Goal: Transaction & Acquisition: Purchase product/service

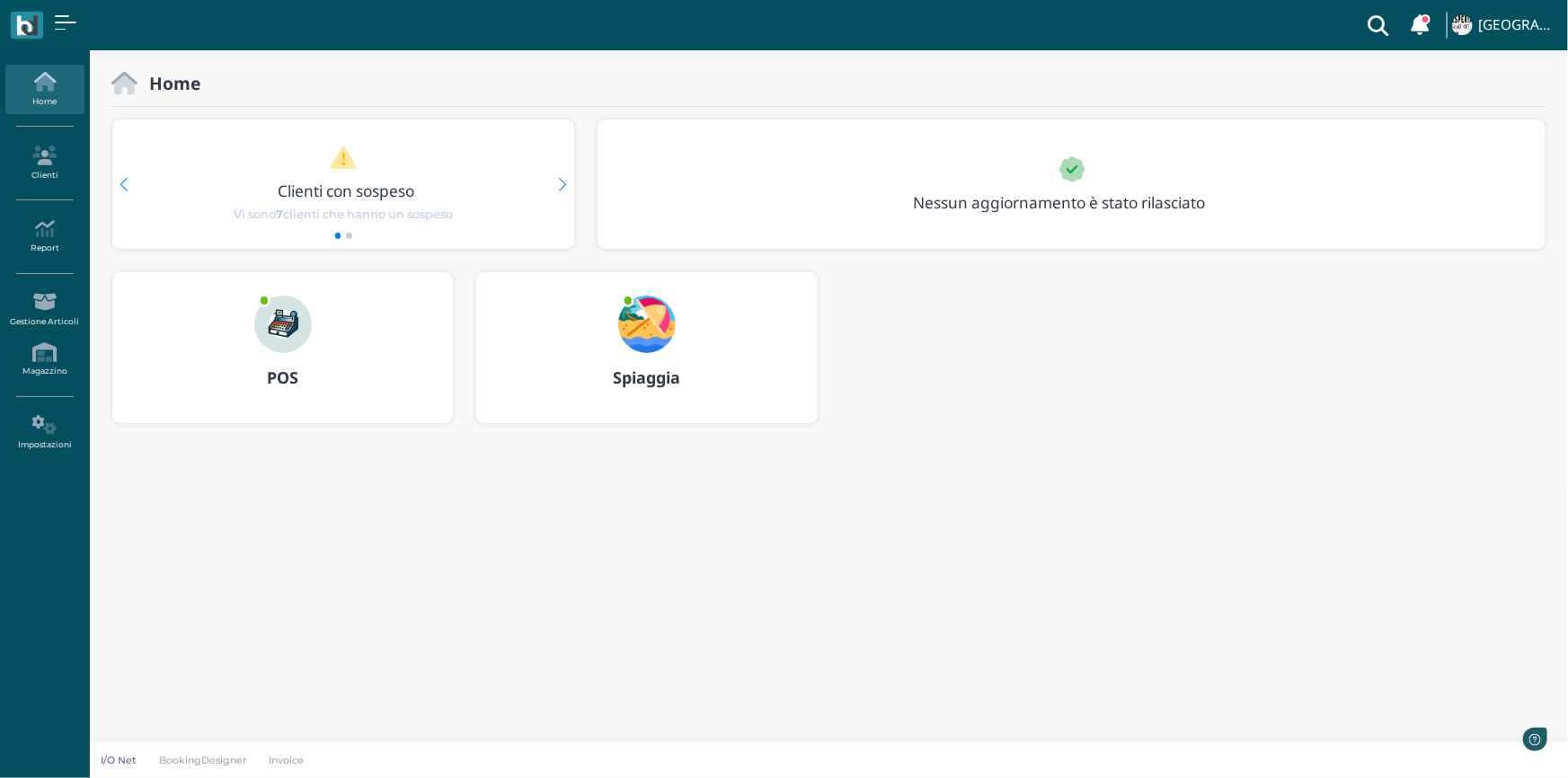
click at [656, 333] on img at bounding box center [647, 324] width 58 height 58
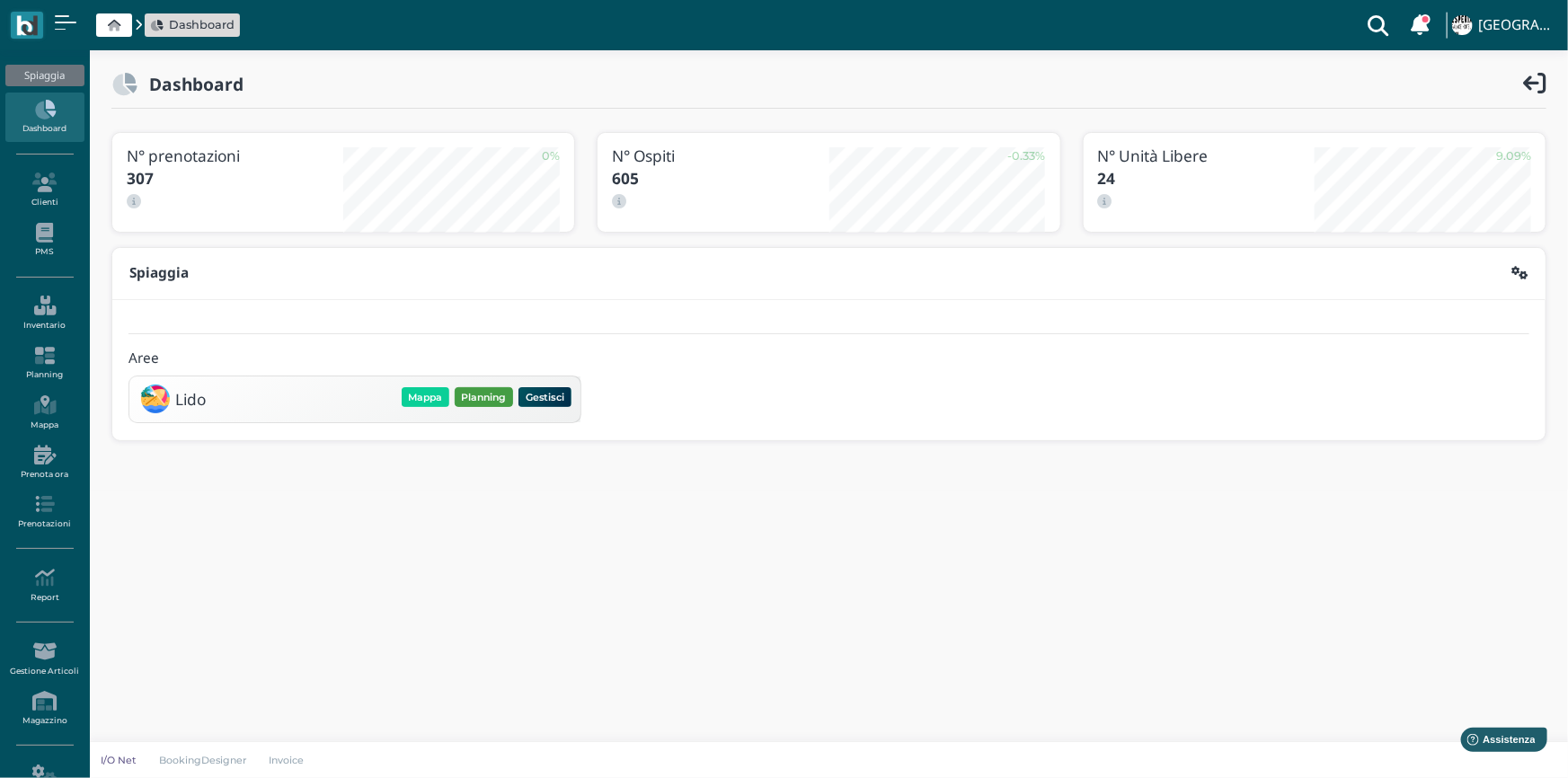
click at [480, 397] on button "Planning" at bounding box center [484, 396] width 59 height 20
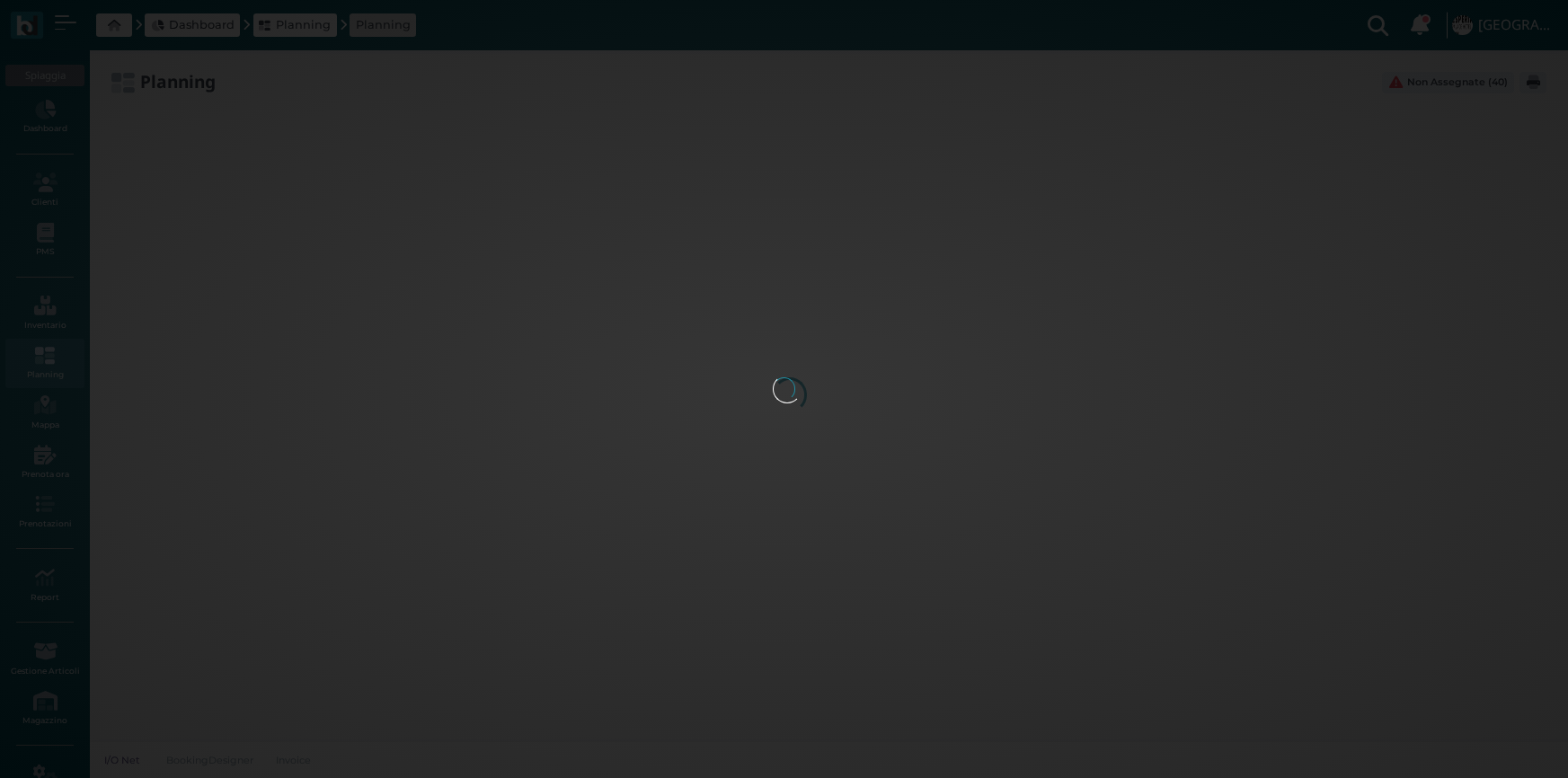
type input "2.8"
type input "55"
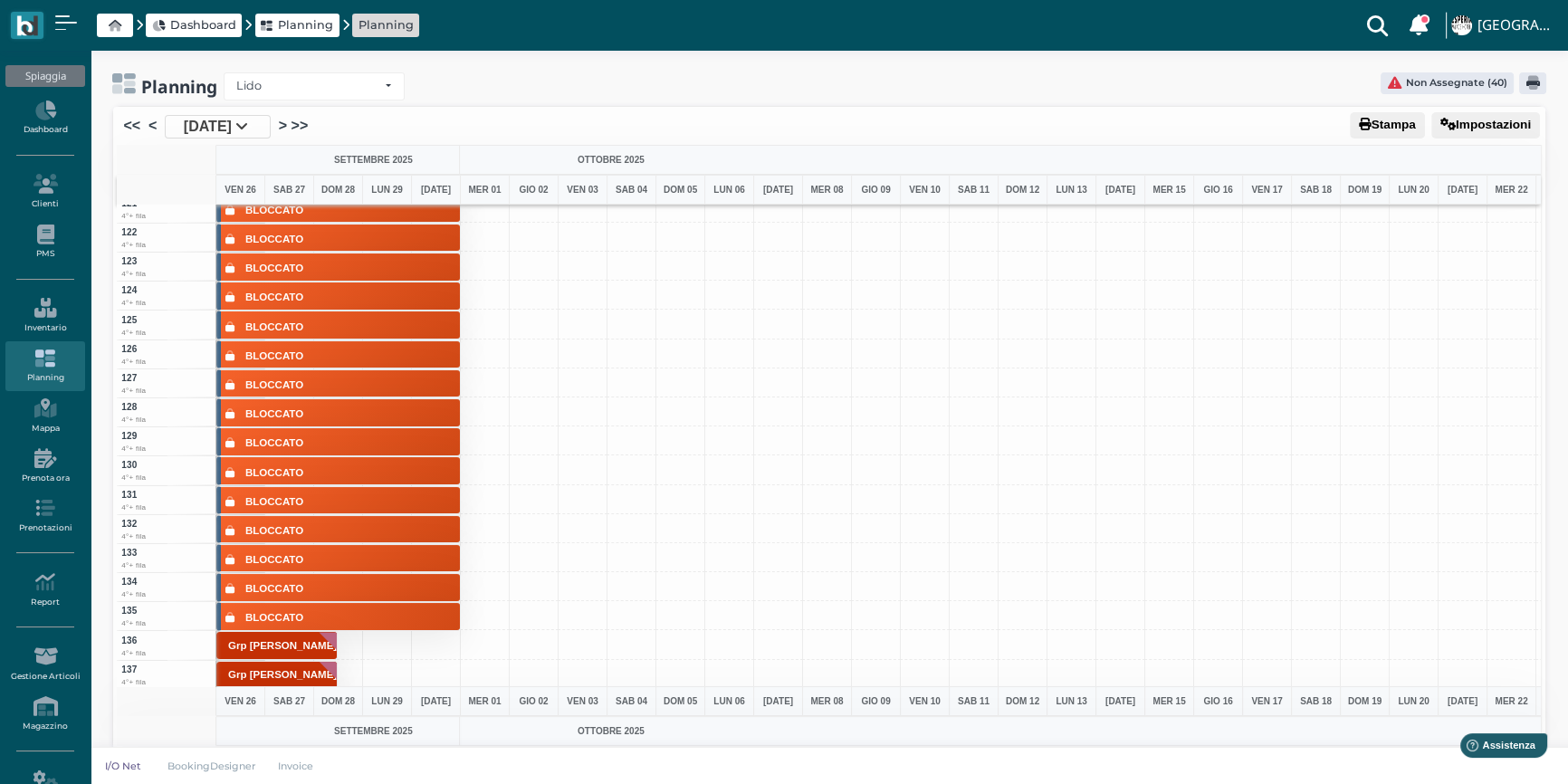
scroll to position [3101, 0]
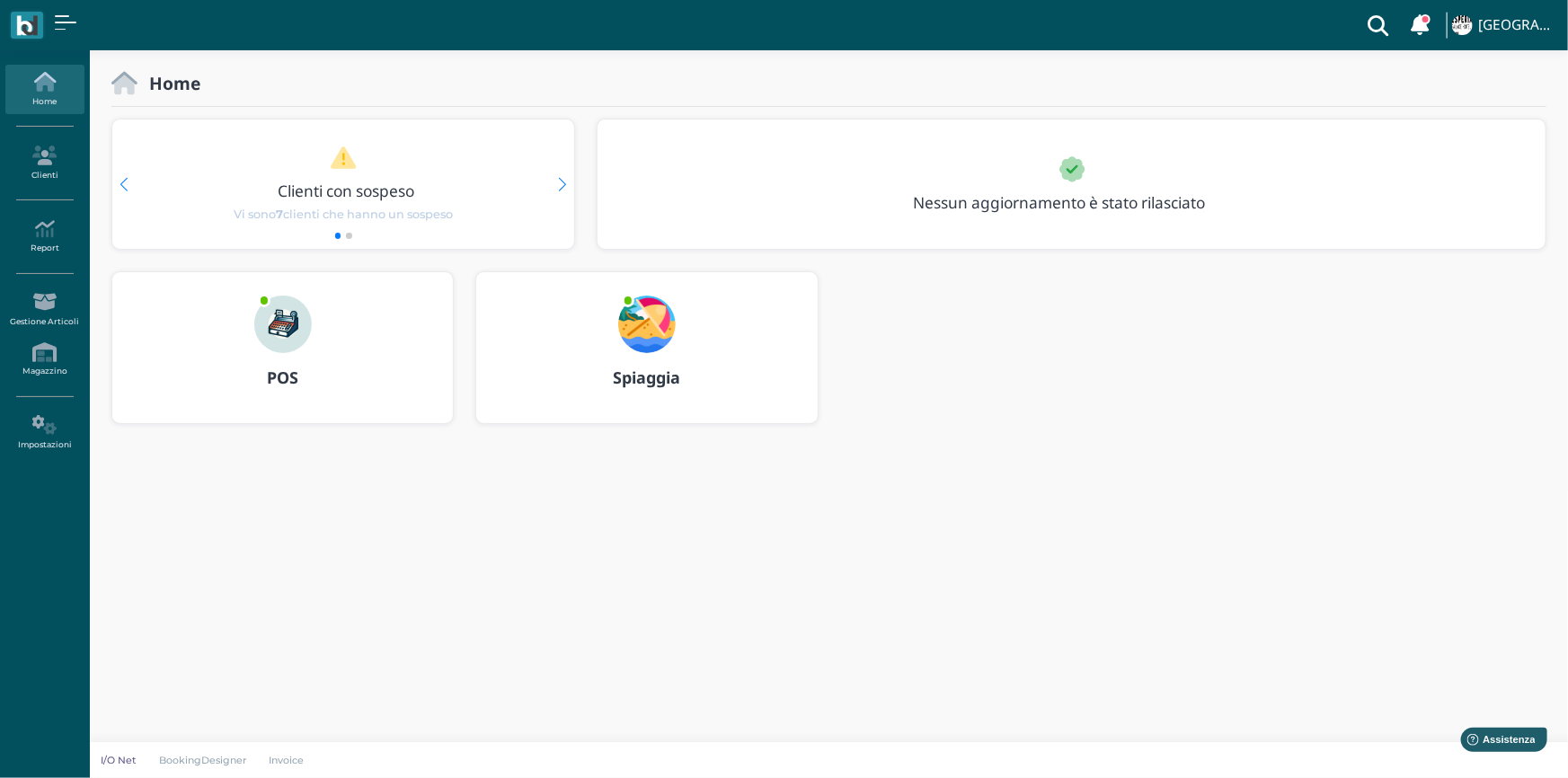
click at [290, 334] on img at bounding box center [283, 324] width 58 height 58
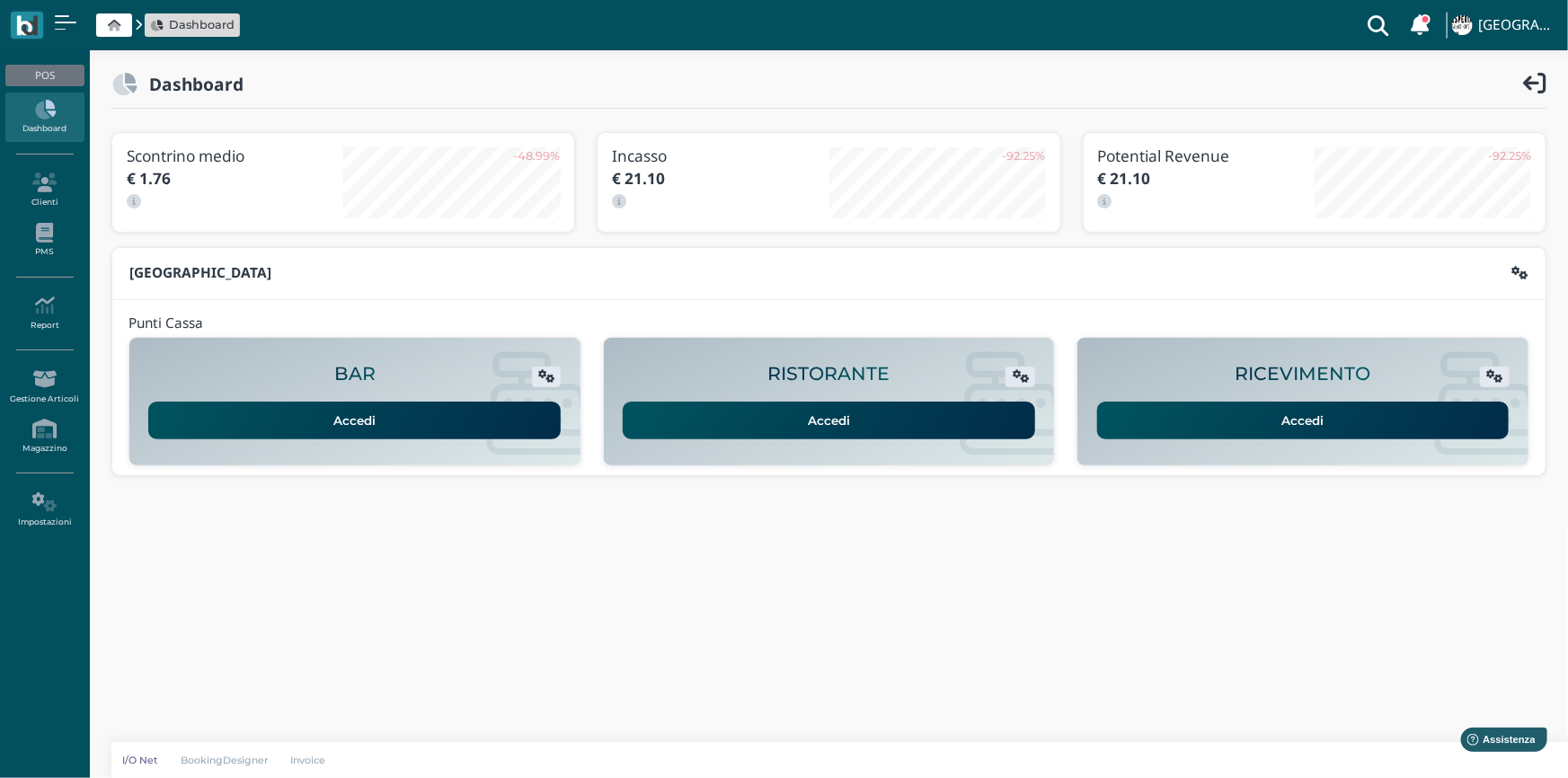
click at [1279, 419] on link "Accedi" at bounding box center [1302, 420] width 412 height 38
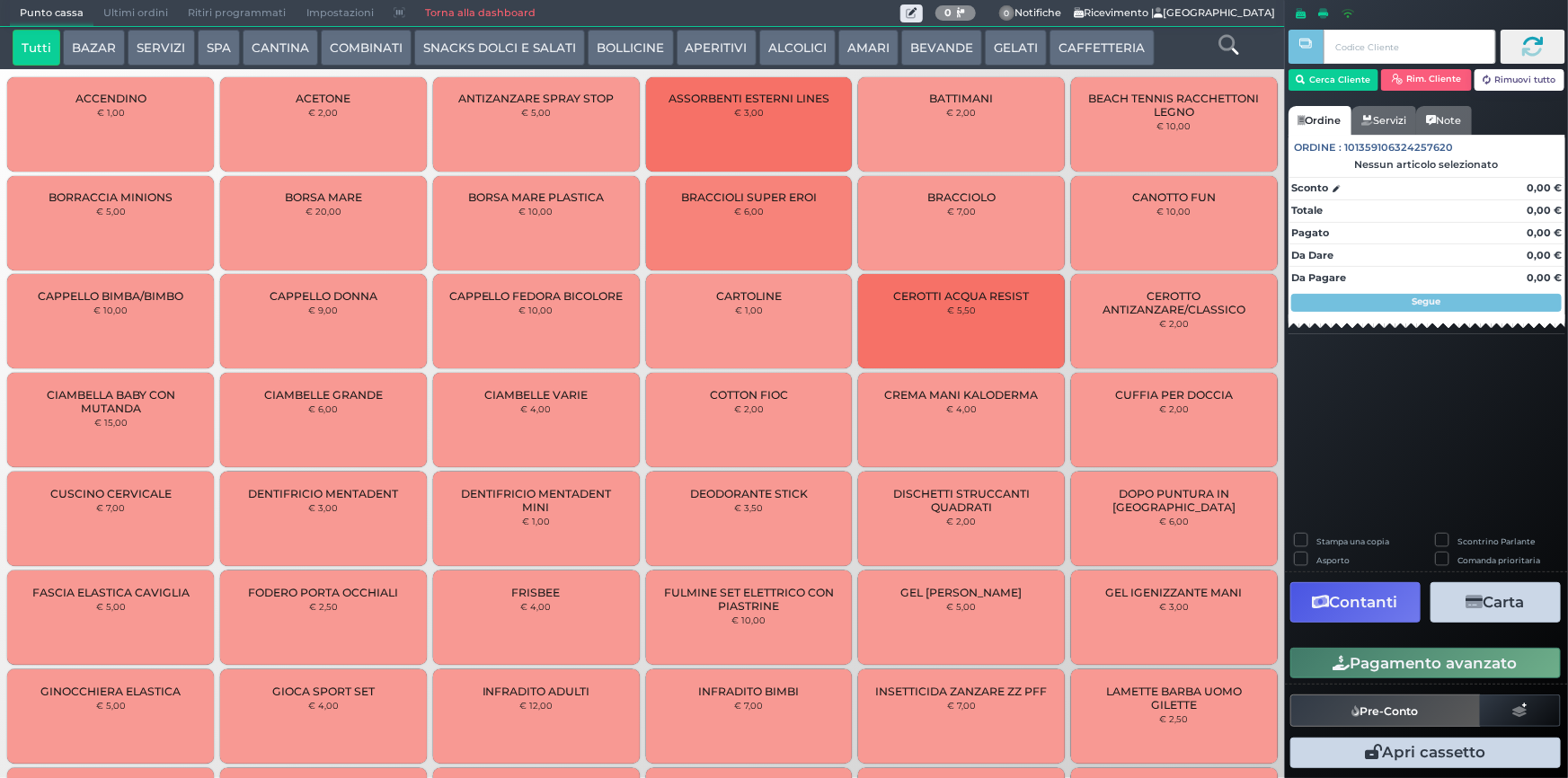
click at [1088, 49] on button "CAFFETTERIA" at bounding box center [1101, 47] width 104 height 36
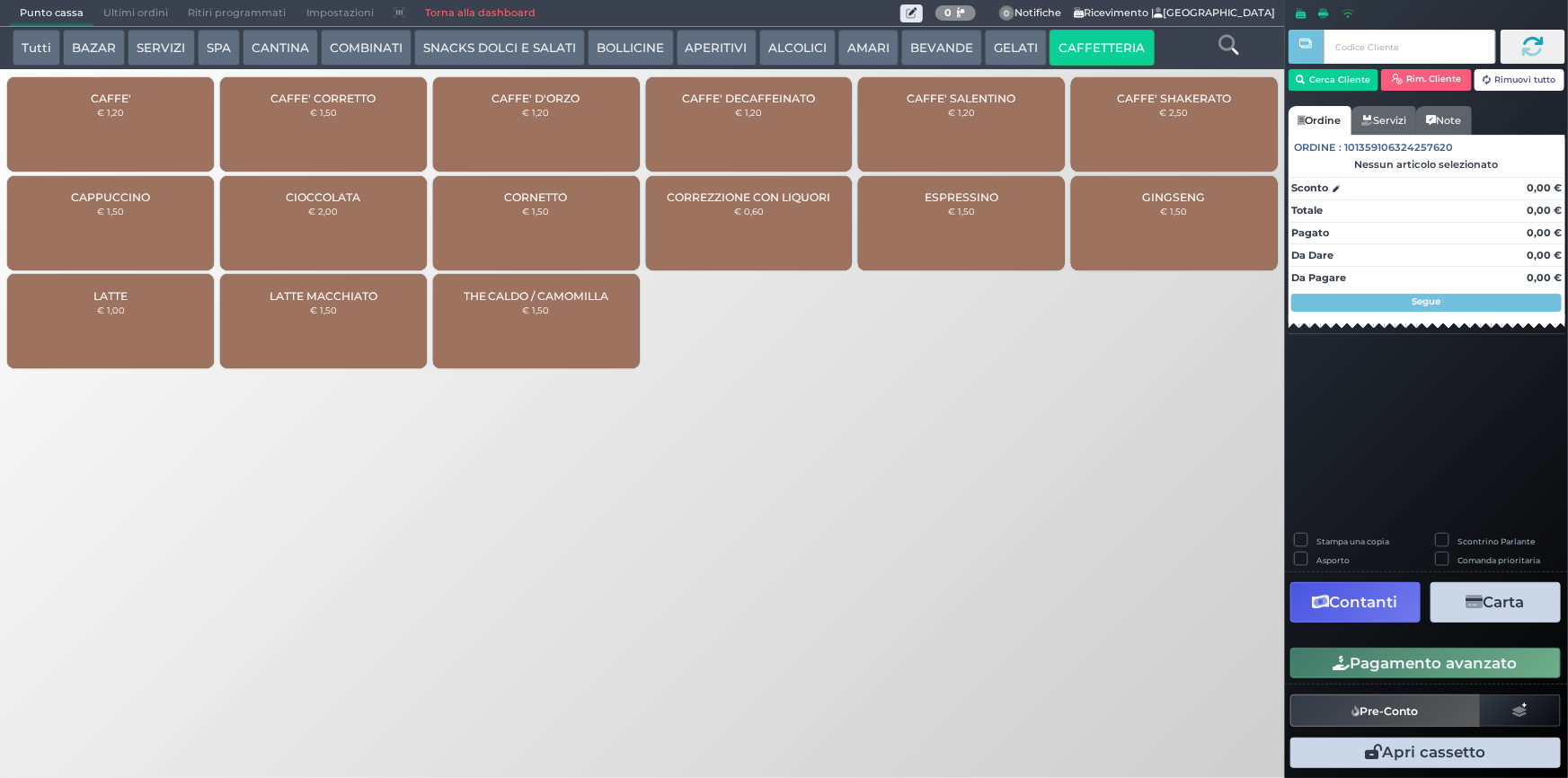
click at [98, 131] on div "CAFFE' € 1,20" at bounding box center [111, 124] width 206 height 94
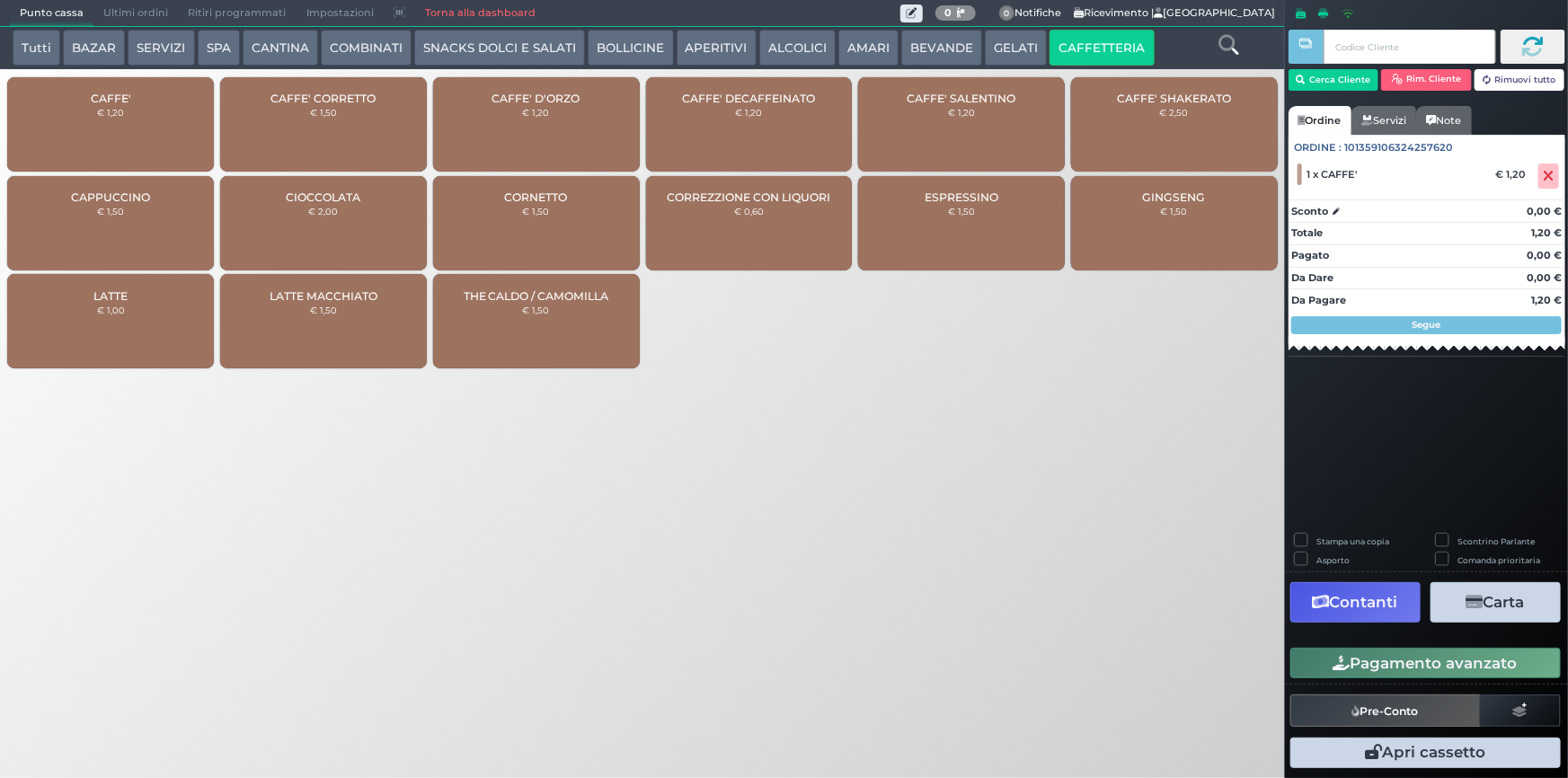
click at [100, 127] on div "CAFFE' € 1,20" at bounding box center [111, 124] width 206 height 94
click at [1441, 666] on button "Pagamento avanzato" at bounding box center [1425, 662] width 271 height 31
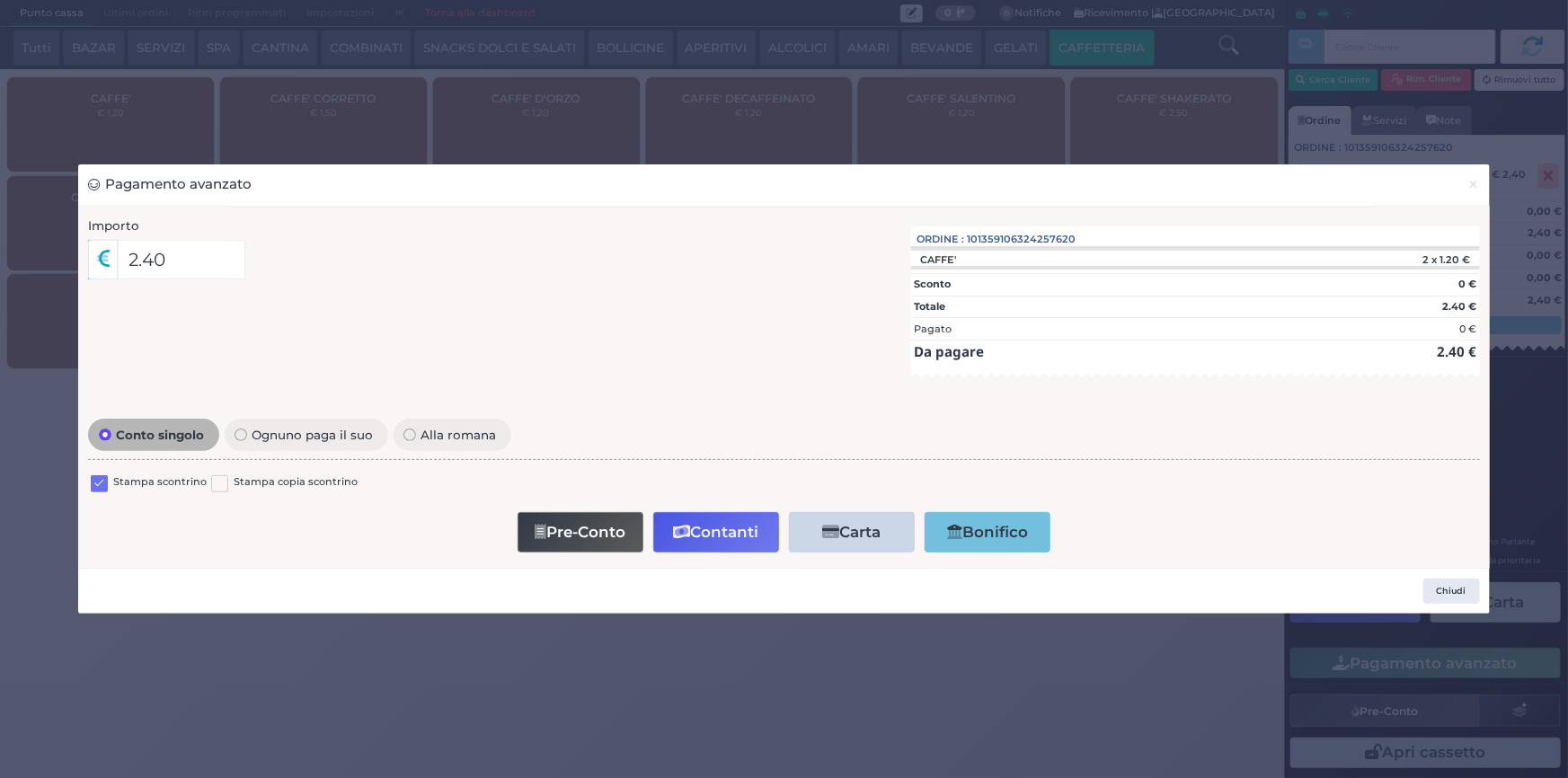
click at [101, 491] on label at bounding box center [100, 483] width 17 height 17
click at [0, 0] on input "checkbox" at bounding box center [0, 0] width 0 height 0
click at [698, 537] on button "Contanti" at bounding box center [715, 532] width 126 height 40
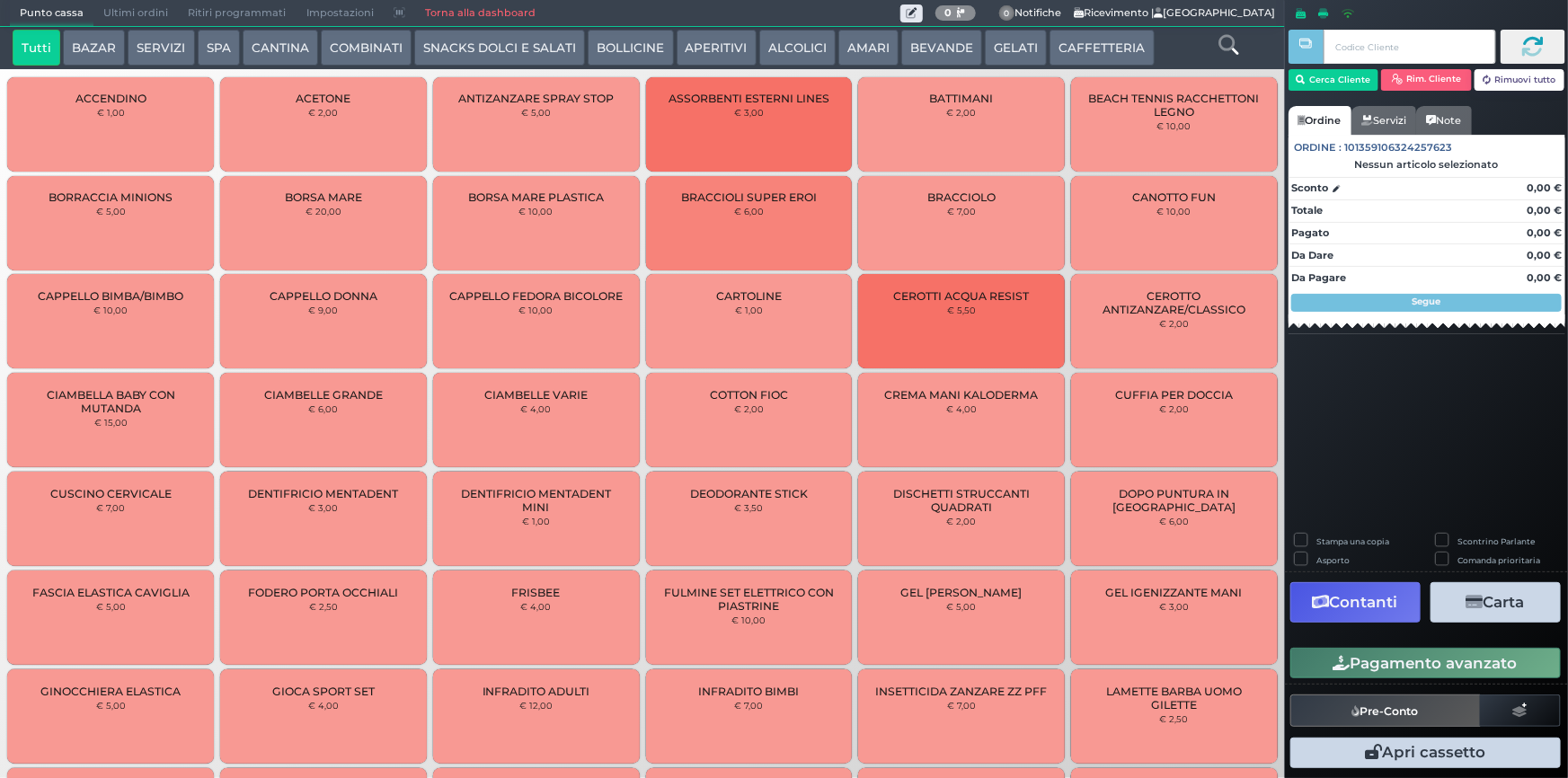
click at [117, 16] on span "Ultimi ordini" at bounding box center [135, 13] width 85 height 25
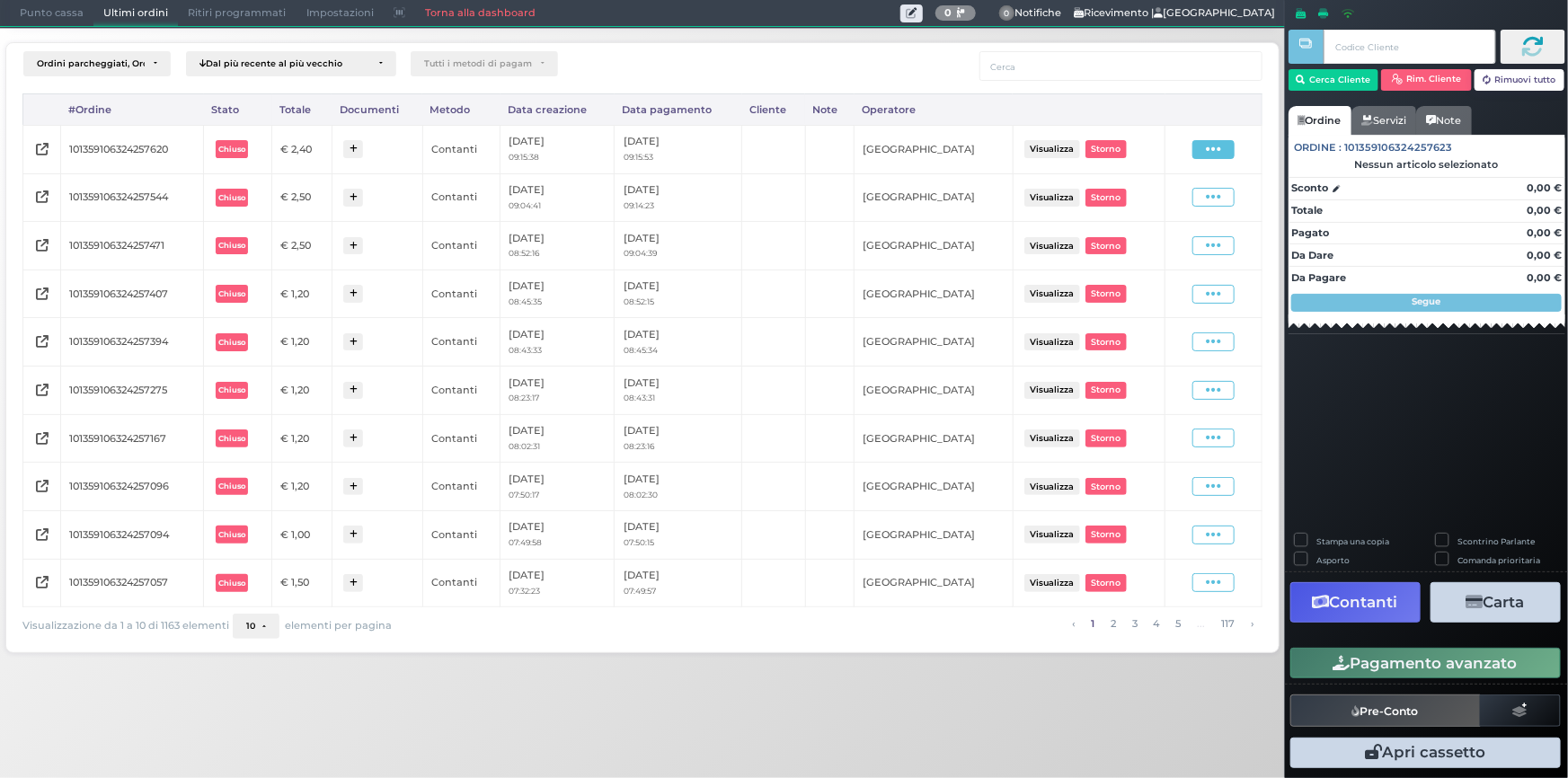
click at [1225, 152] on span at bounding box center [1213, 150] width 42 height 19
click at [1176, 213] on span "Ristampa Pre-Conto" at bounding box center [1172, 201] width 73 height 31
